Goal: Task Accomplishment & Management: Manage account settings

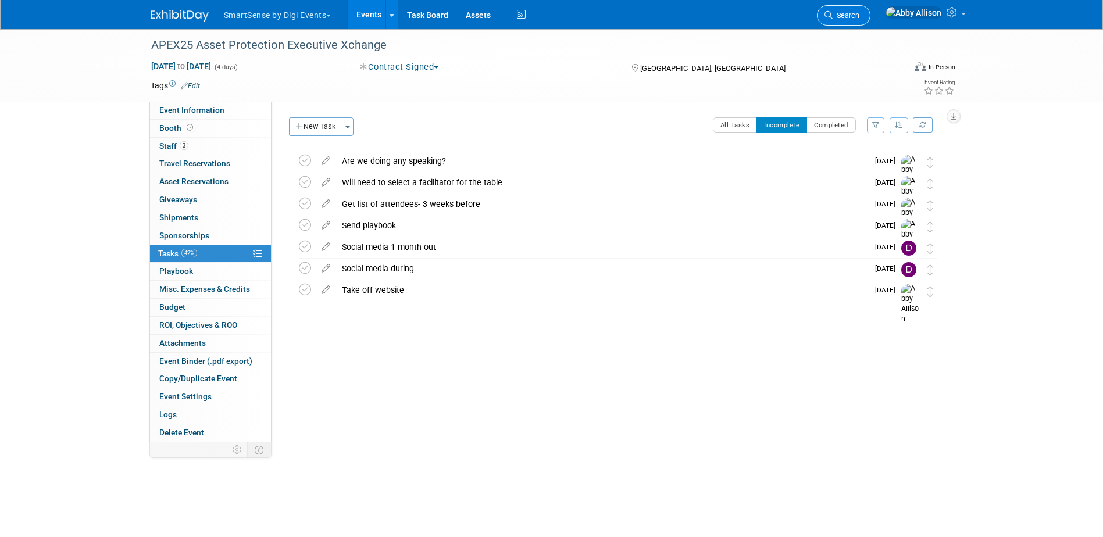
click at [871, 20] on link "Search" at bounding box center [844, 15] width 54 height 20
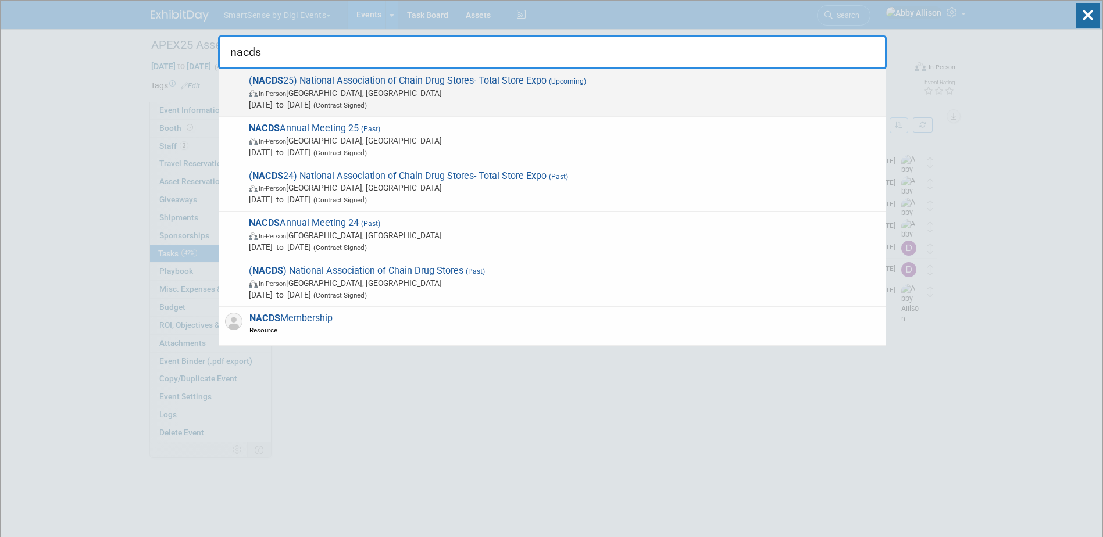
type input "nacds"
click at [381, 90] on span "In-Person San Diego, CA" at bounding box center [564, 93] width 631 height 12
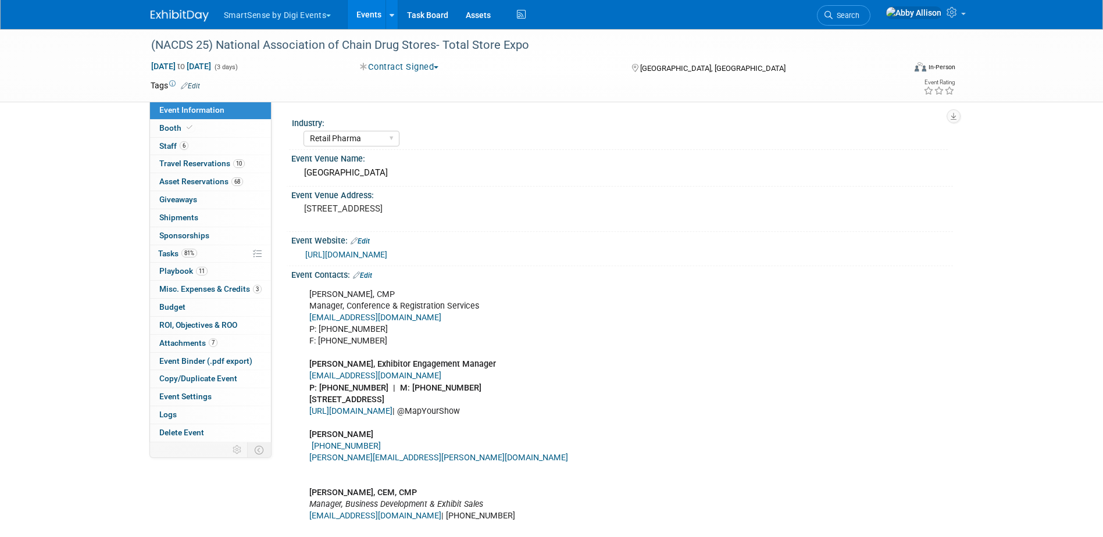
select select "Retail Pharma"
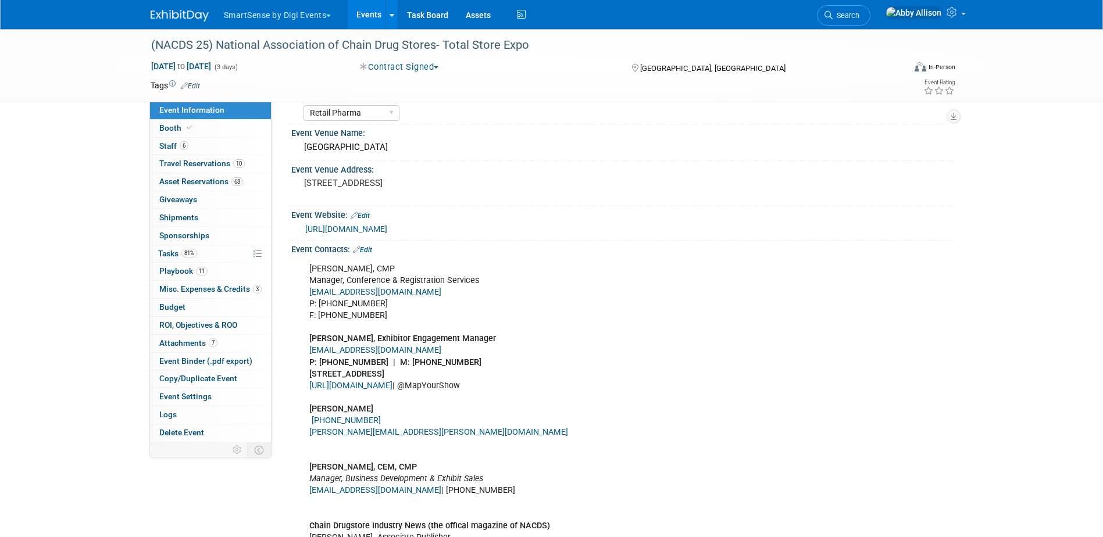
scroll to position [58, 0]
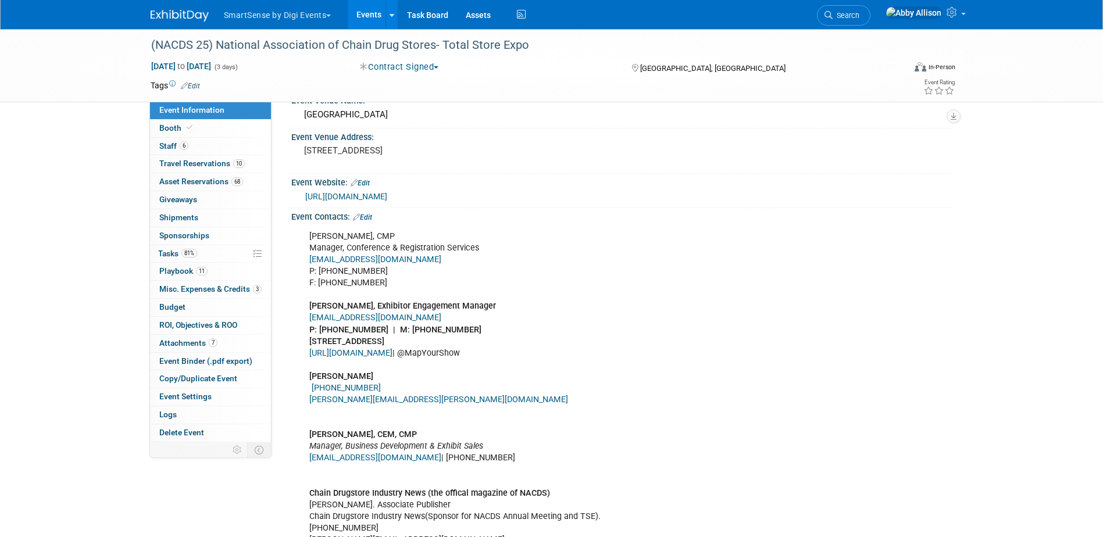
click at [860, 12] on span "Search" at bounding box center [846, 15] width 27 height 9
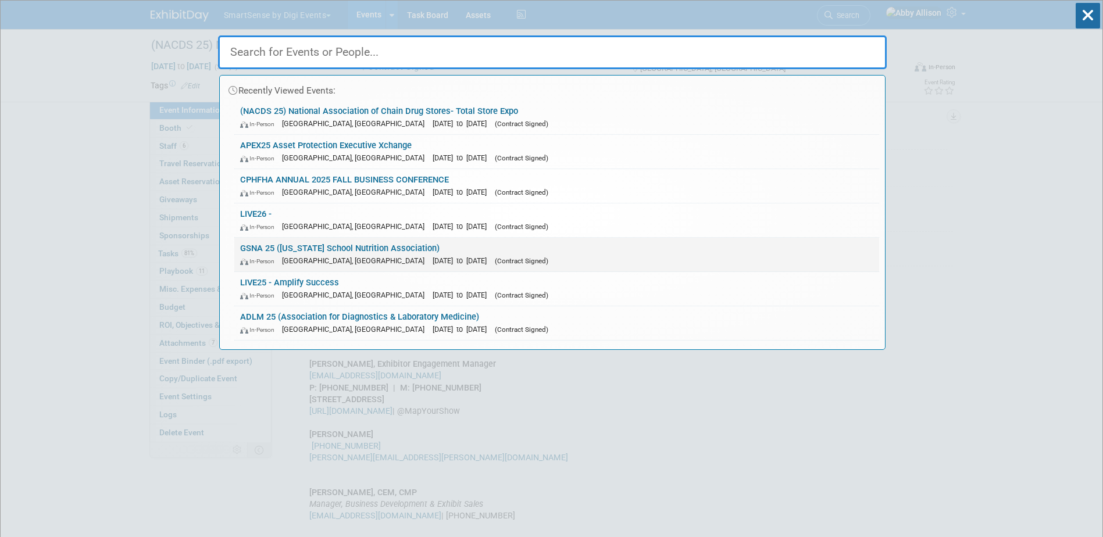
click at [264, 248] on link "GSNA 25 (Georgia School Nutrition Association) In-Person Athens, GA Apr 9, 2025…" at bounding box center [556, 255] width 645 height 34
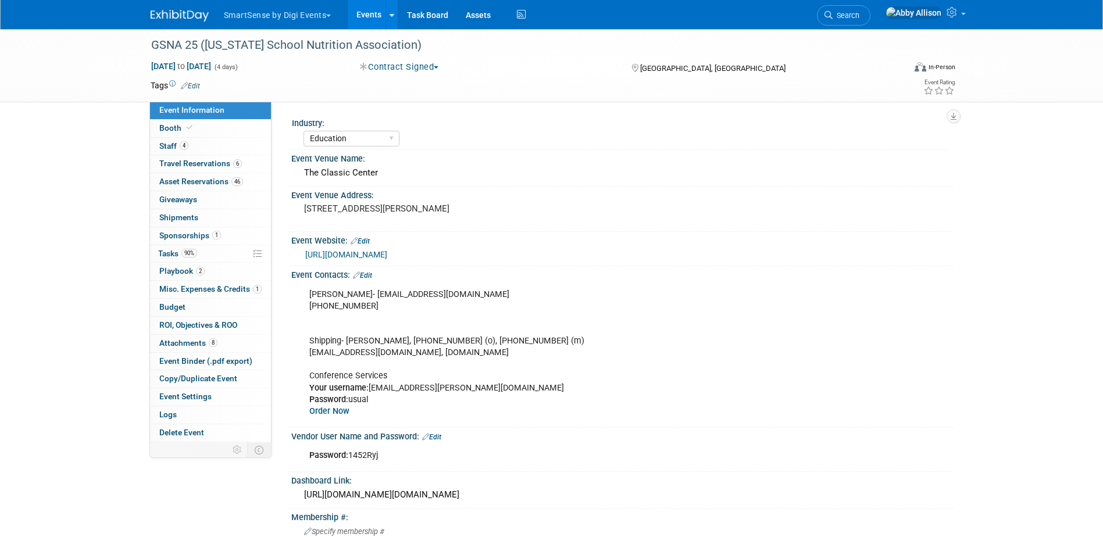
select select "Education"
click at [186, 235] on span "Sponsorships 1" at bounding box center [190, 235] width 62 height 9
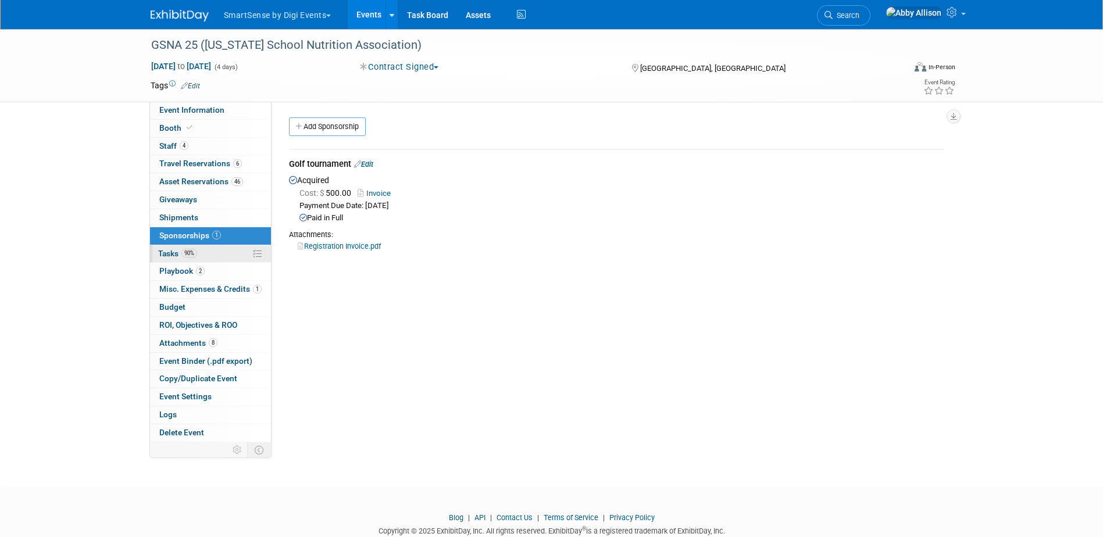
click at [173, 255] on span "Tasks 90%" at bounding box center [177, 253] width 39 height 9
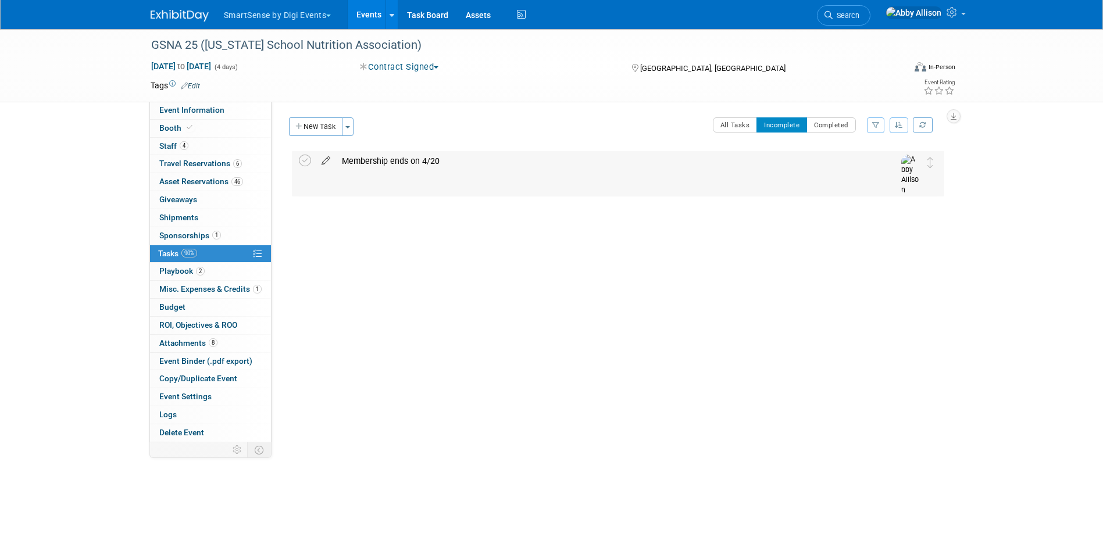
click at [324, 157] on icon at bounding box center [326, 158] width 20 height 15
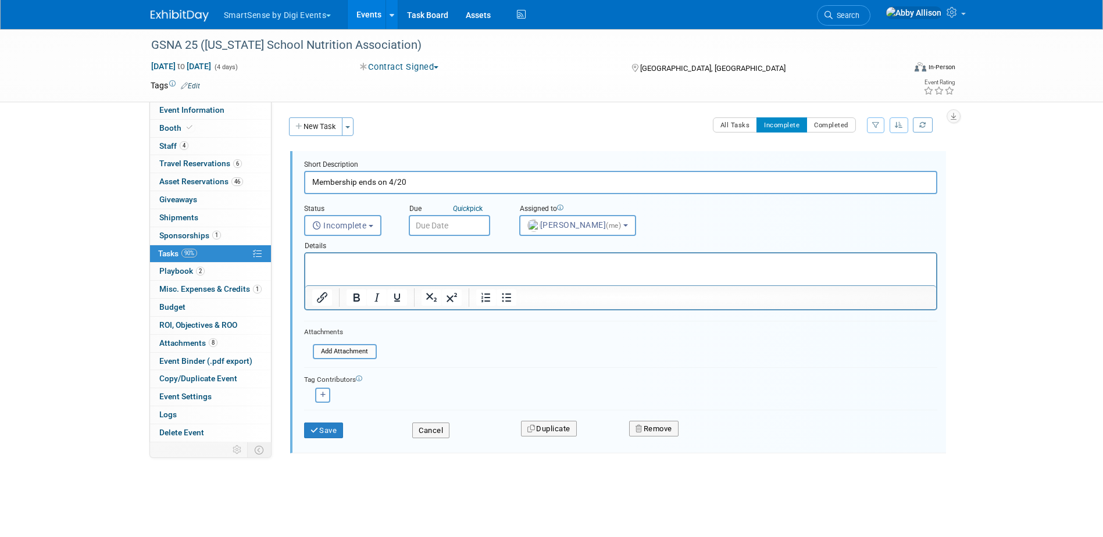
drag, startPoint x: 390, startPoint y: 181, endPoint x: 404, endPoint y: 181, distance: 14.0
click at [391, 181] on input "Membership ends on 4/20" at bounding box center [620, 182] width 633 height 23
type input "Membership ends on 8/1"
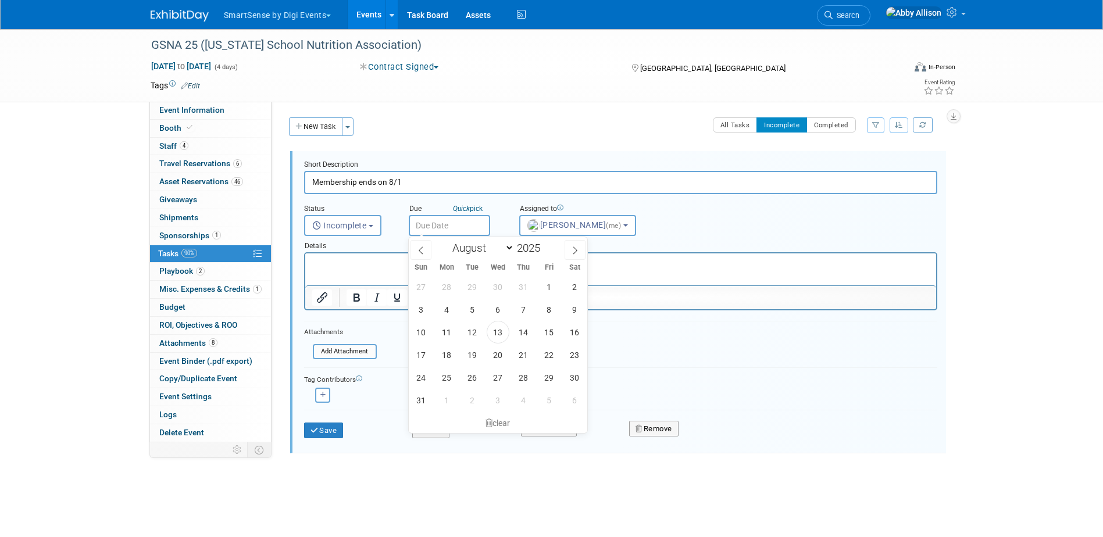
click at [425, 229] on input "text" at bounding box center [449, 225] width 81 height 21
click at [544, 244] on span at bounding box center [545, 244] width 8 height 7
type input "2026"
click at [451, 287] on span "27" at bounding box center [447, 287] width 23 height 23
type input "Jul 27, 2026"
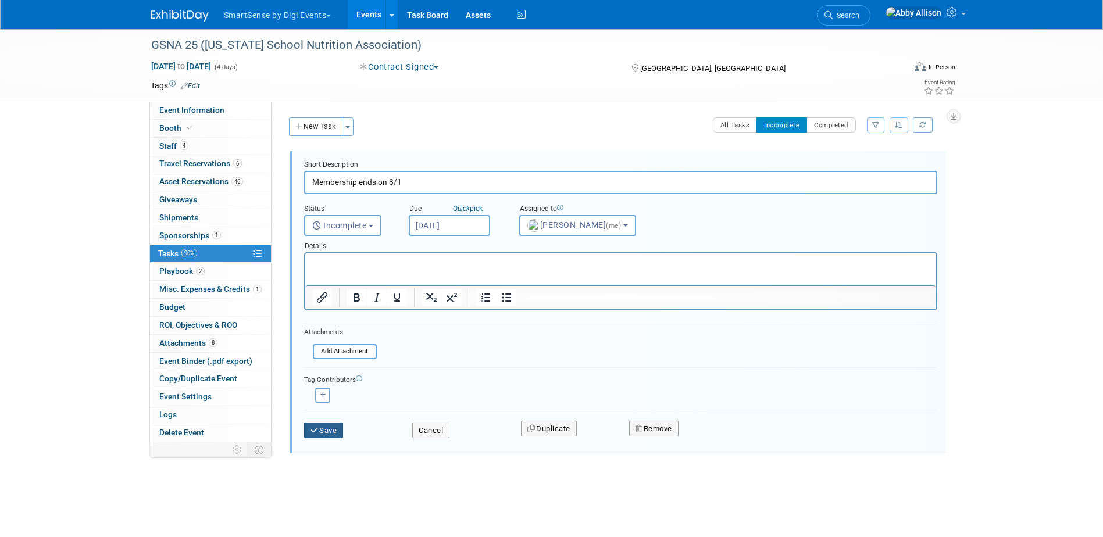
click at [329, 428] on button "Save" at bounding box center [324, 431] width 40 height 16
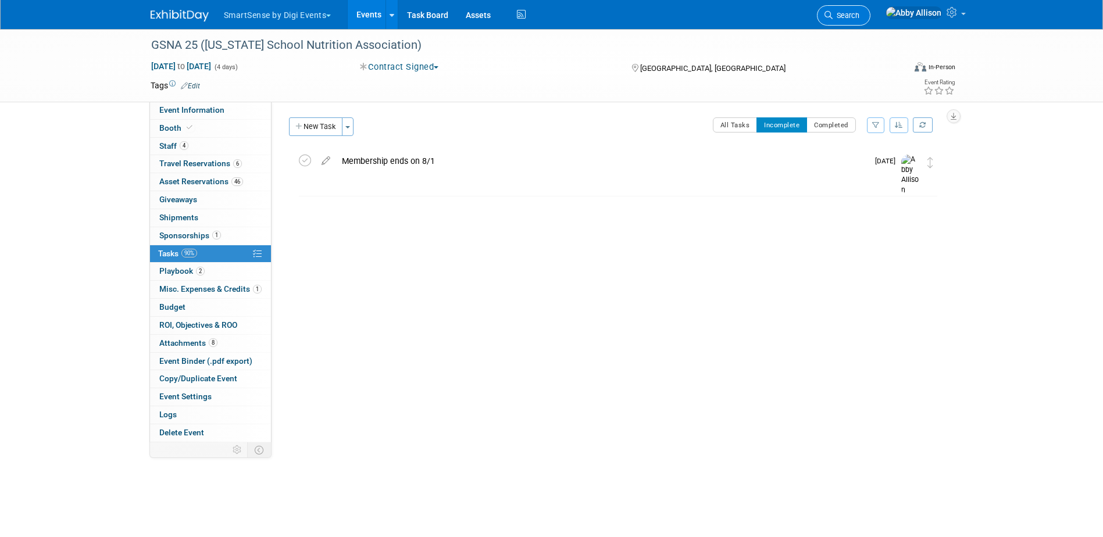
click at [860, 16] on span "Search" at bounding box center [846, 15] width 27 height 9
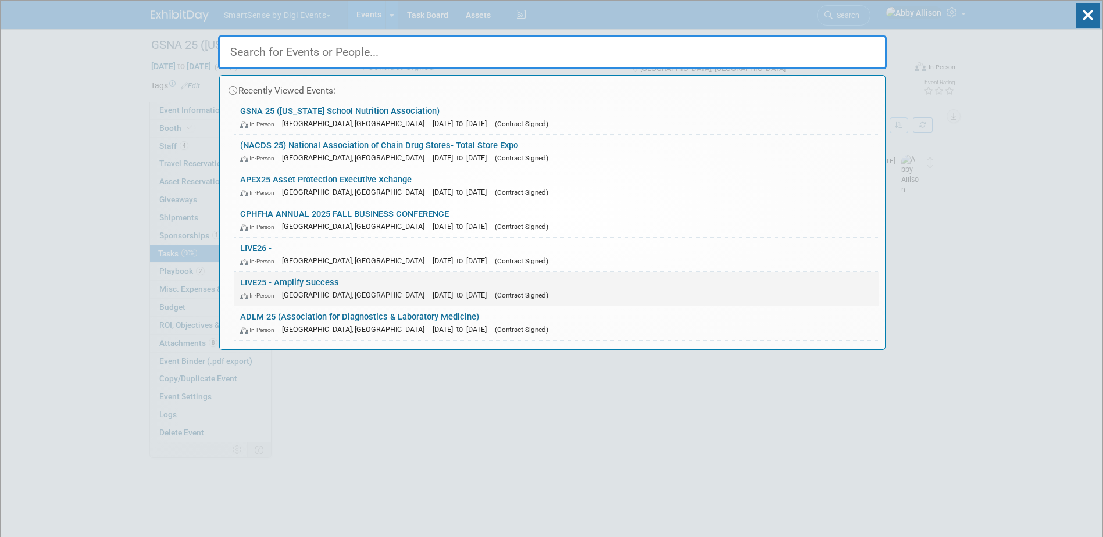
click at [264, 285] on link "LIVE25 - Amplify Success In-Person Nashville, TN Oct 21, 2025 to Oct 24, 2025 (…" at bounding box center [556, 289] width 645 height 34
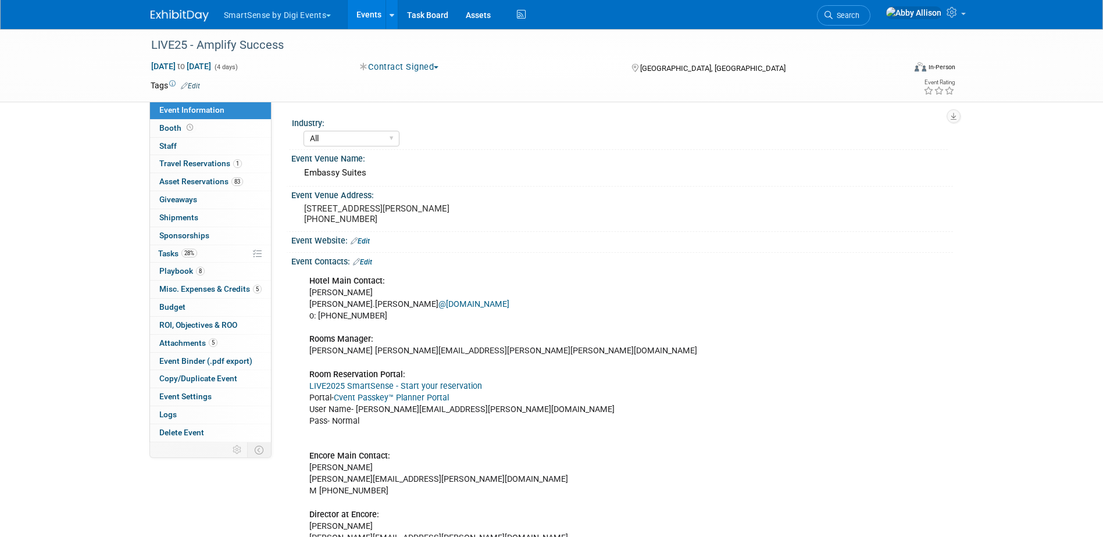
select select "All"
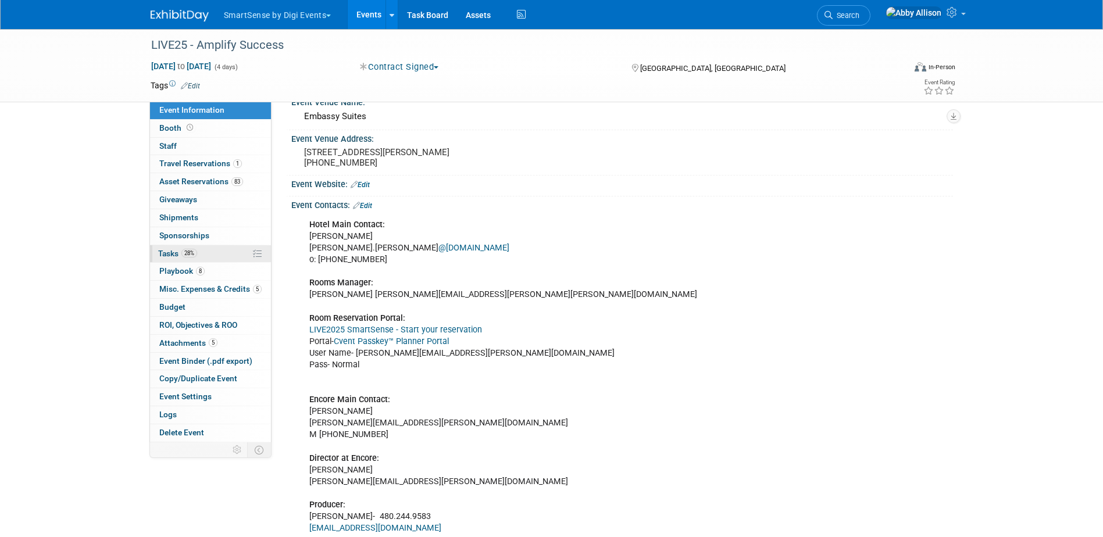
scroll to position [58, 0]
click at [166, 257] on span "Tasks 28%" at bounding box center [177, 253] width 39 height 9
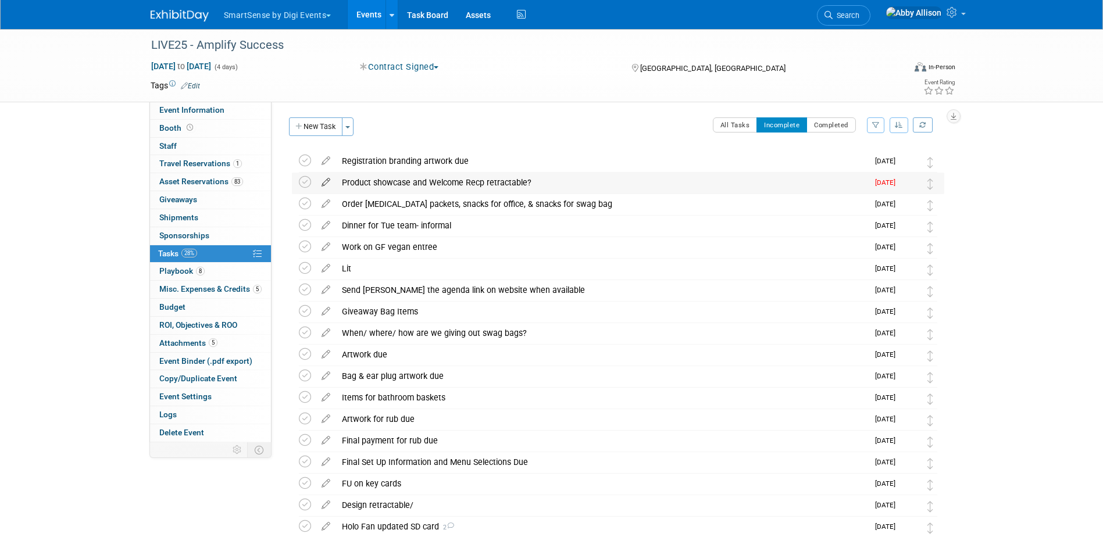
click at [326, 185] on icon at bounding box center [326, 180] width 20 height 15
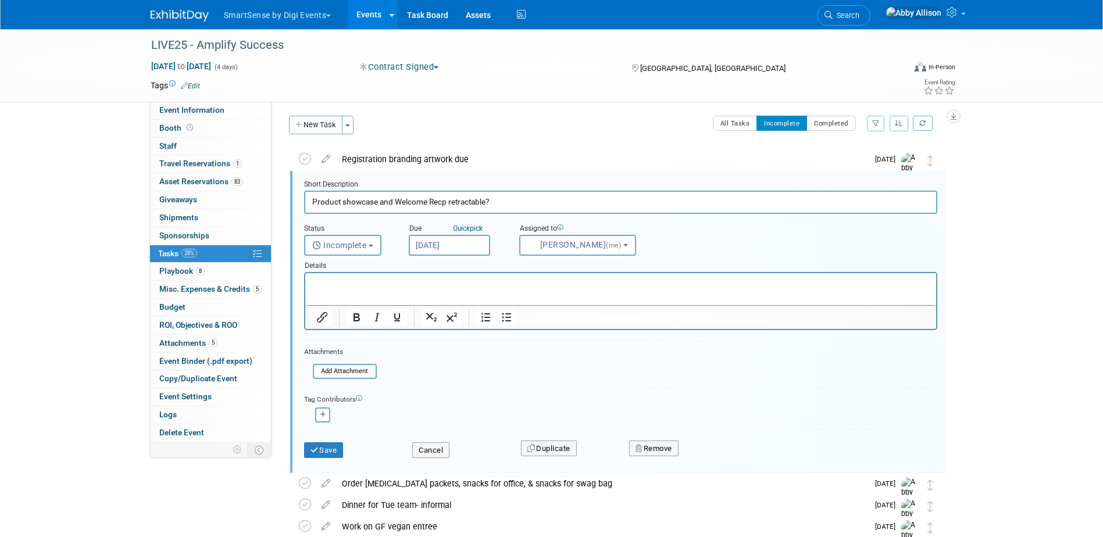
scroll to position [2, 0]
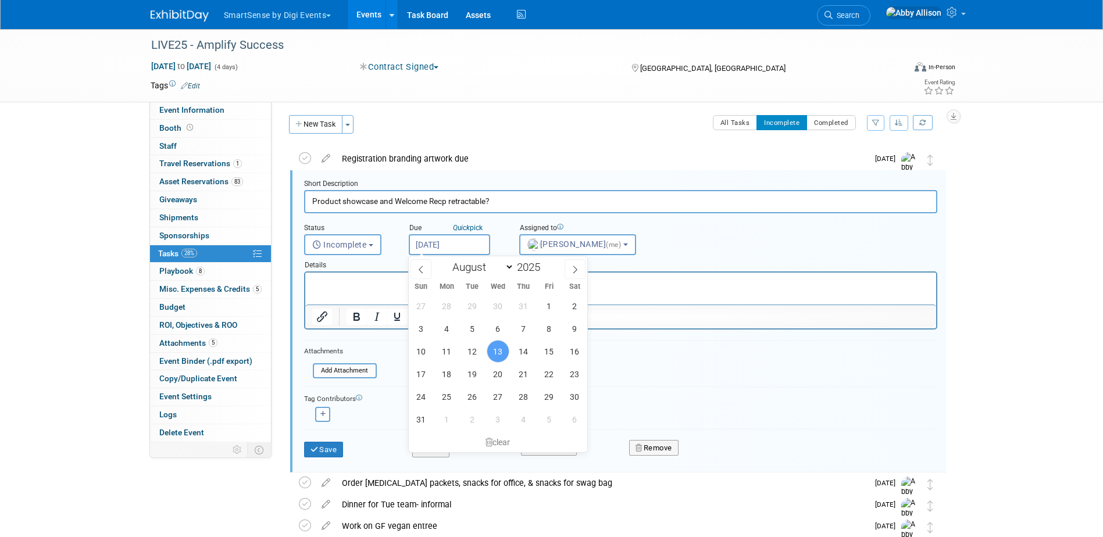
click at [458, 251] on input "Aug 13, 2025" at bounding box center [449, 244] width 81 height 21
click at [447, 376] on span "18" at bounding box center [447, 374] width 23 height 23
type input "Aug 18, 2025"
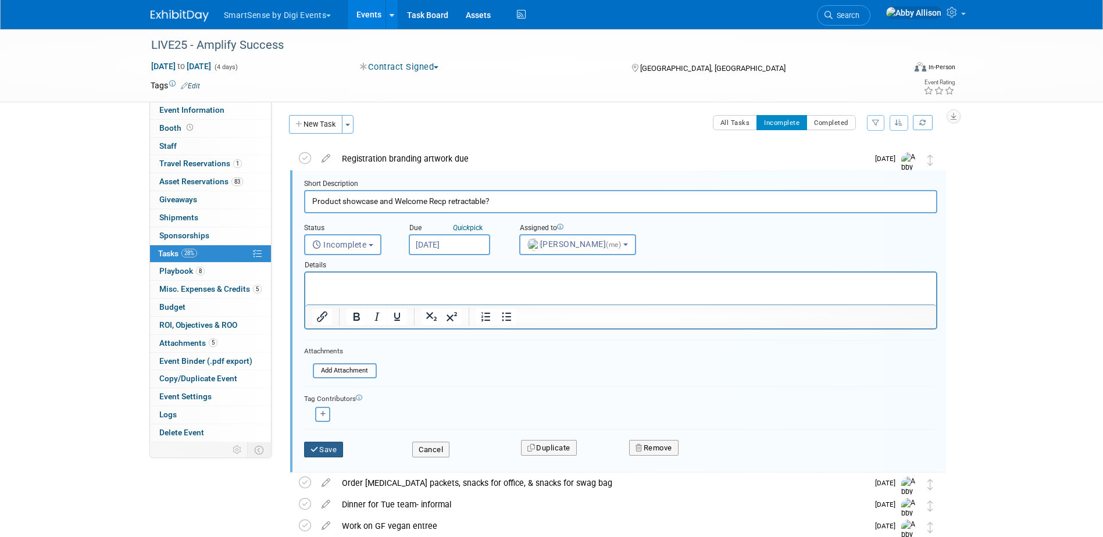
click at [325, 450] on button "Save" at bounding box center [324, 450] width 40 height 16
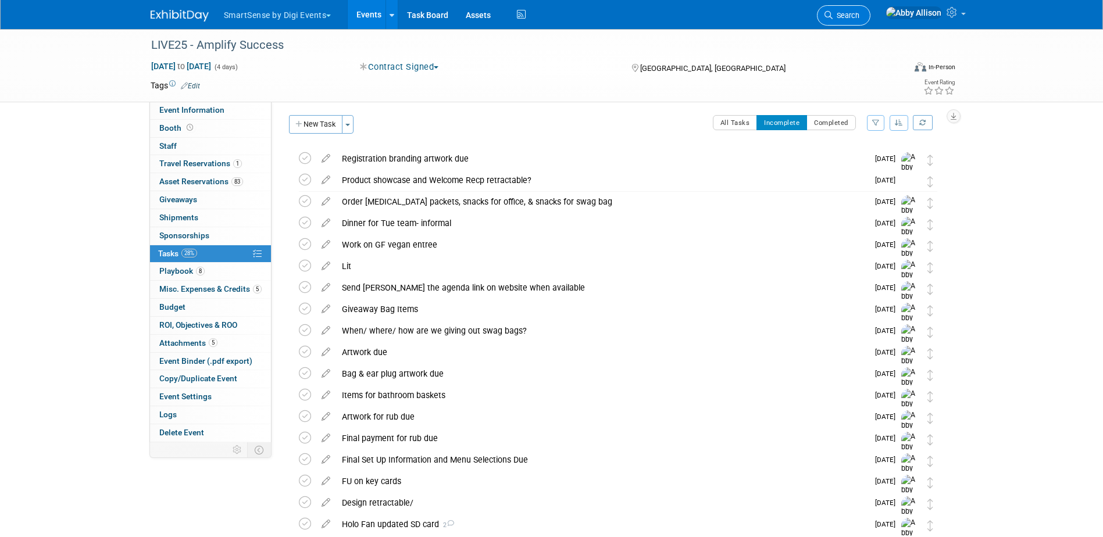
click at [871, 20] on link "Search" at bounding box center [844, 15] width 54 height 20
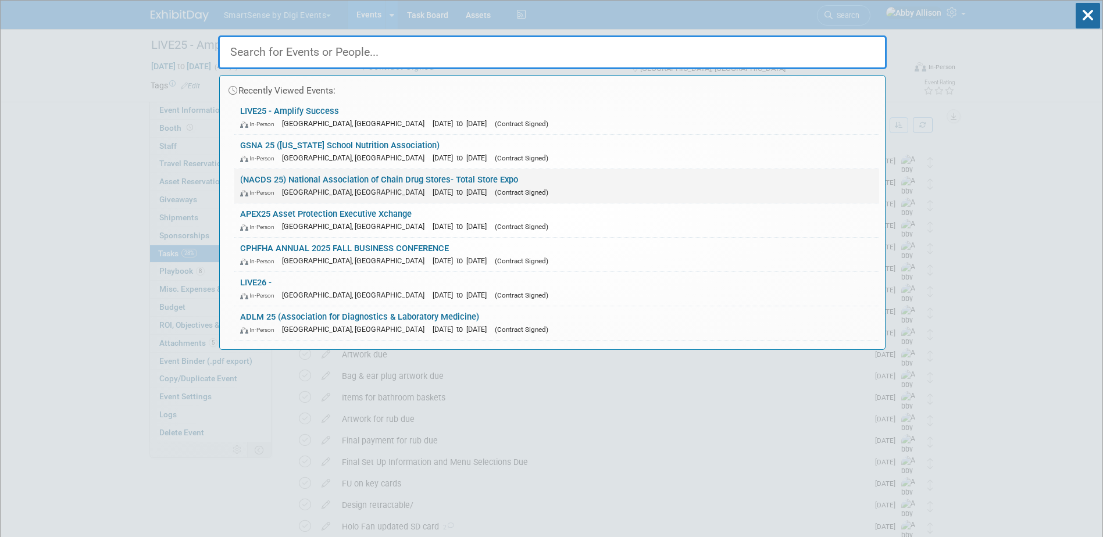
click at [271, 171] on link "(NACDS 25) National Association of Chain Drug Stores- Total Store Expo In-Perso…" at bounding box center [556, 186] width 645 height 34
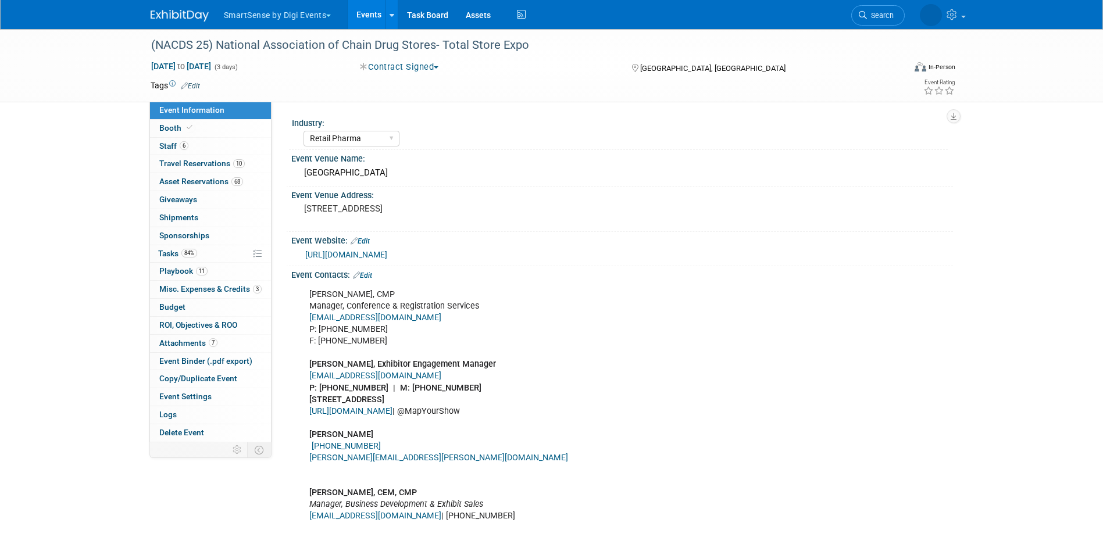
select select "Retail Pharma"
